Goal: Task Accomplishment & Management: Use online tool/utility

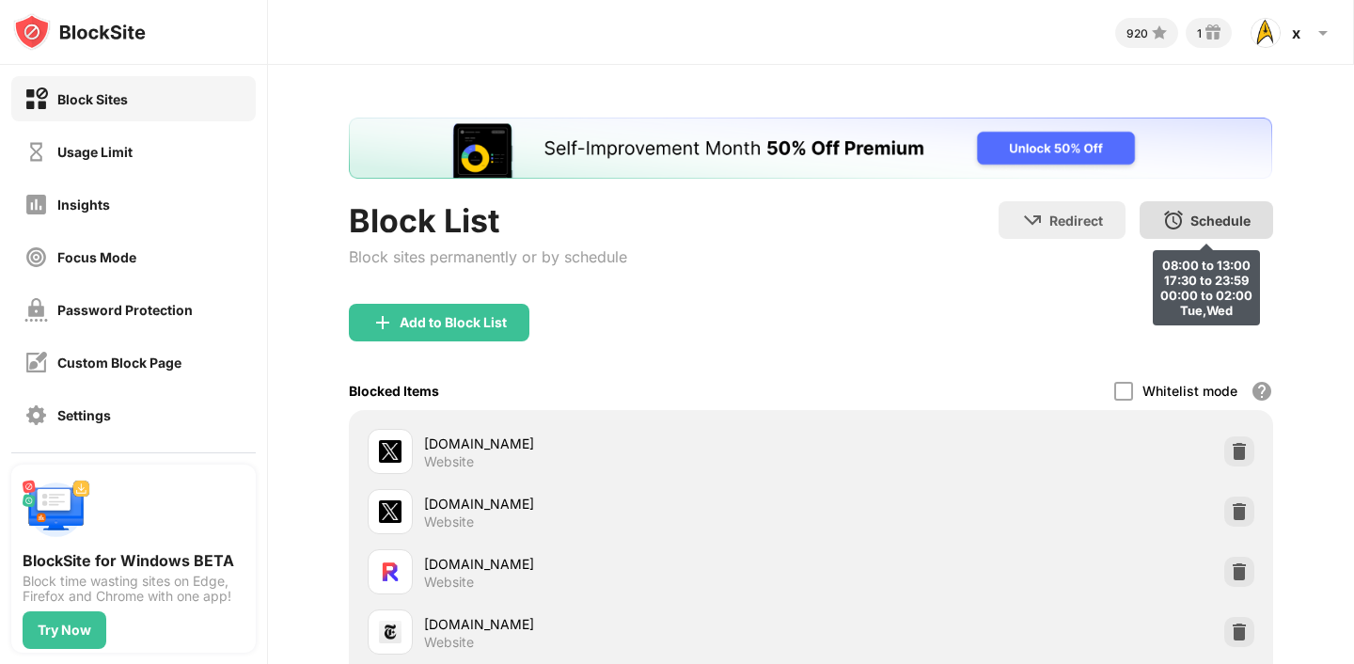
click at [1196, 222] on div "Schedule" at bounding box center [1220, 220] width 60 height 16
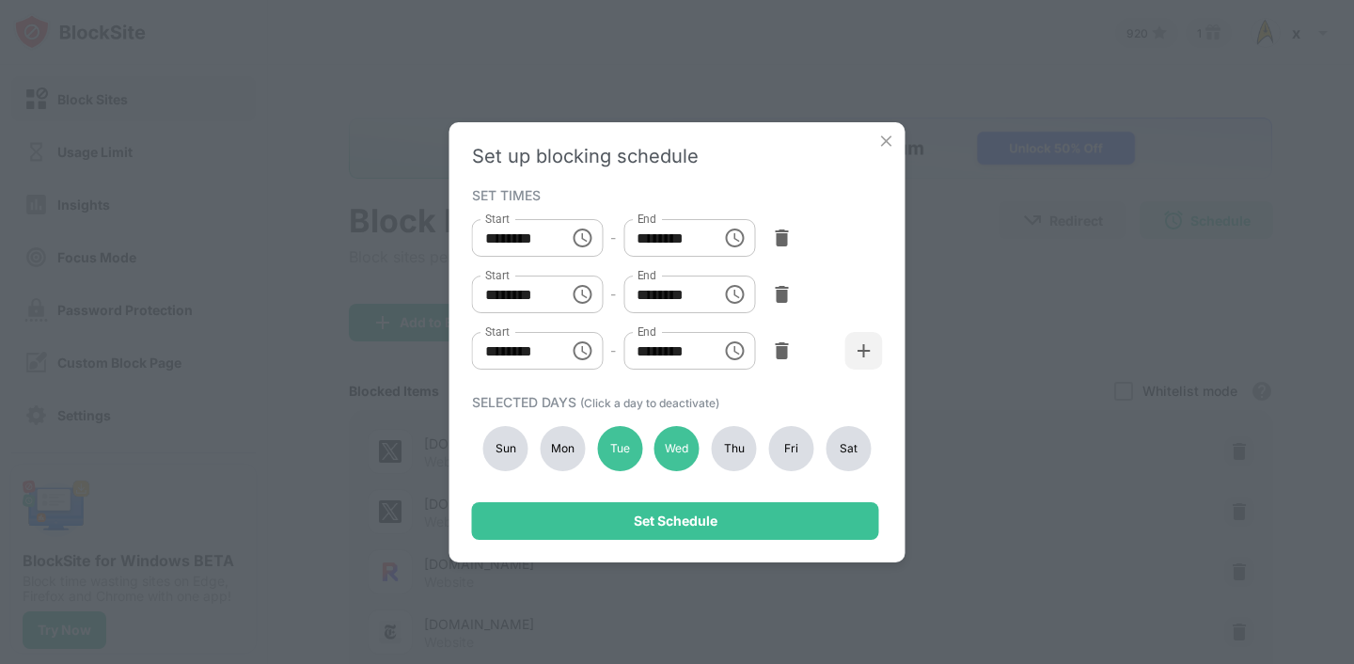
click at [558, 459] on div "Mon" at bounding box center [562, 448] width 45 height 45
click at [666, 541] on div "Set up blocking schedule SET TIMES Start ******** Start - End ******** End Star…" at bounding box center [677, 342] width 456 height 440
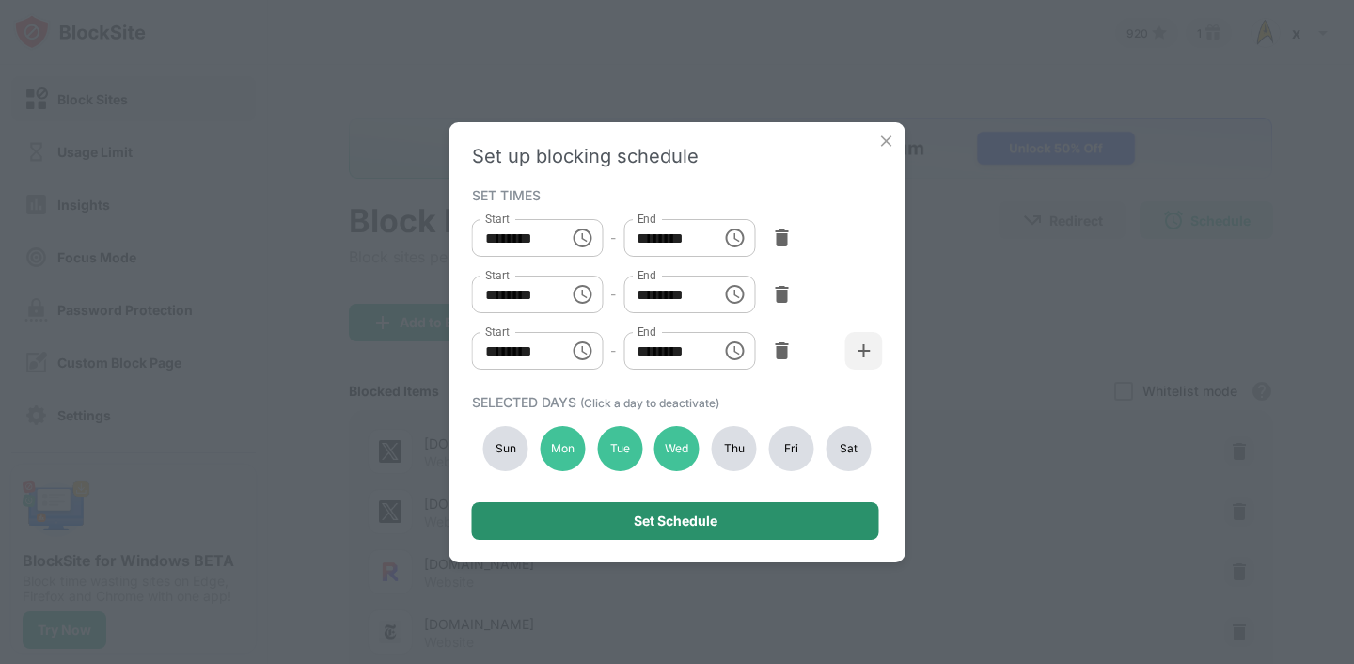
click at [679, 518] on div "Set Schedule" at bounding box center [676, 520] width 84 height 15
